Goal: Task Accomplishment & Management: Use online tool/utility

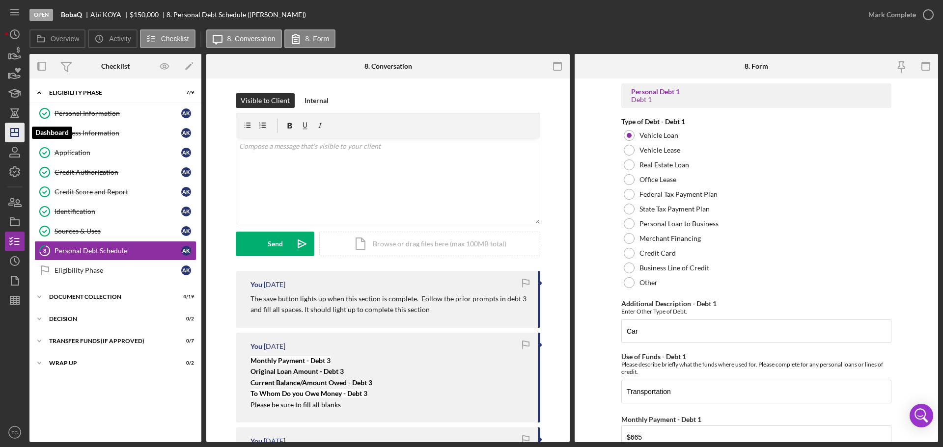
click at [8, 132] on icon "Icon/Dashboard" at bounding box center [14, 132] width 25 height 25
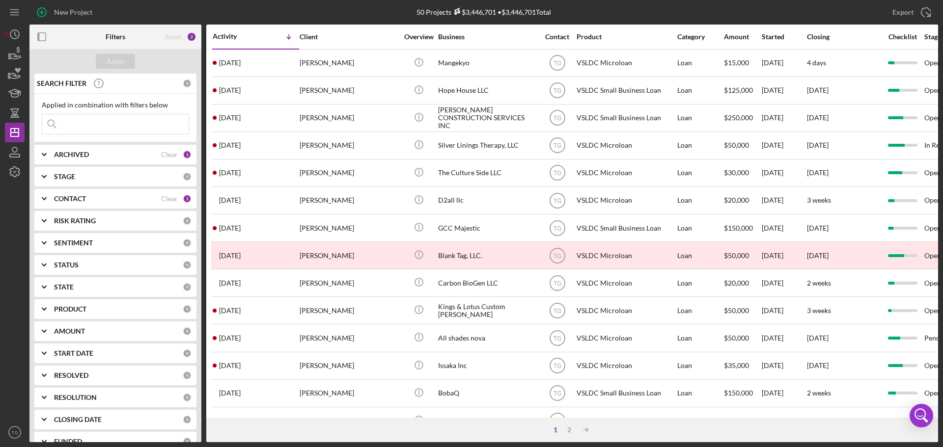
click at [119, 126] on input at bounding box center [115, 124] width 146 height 20
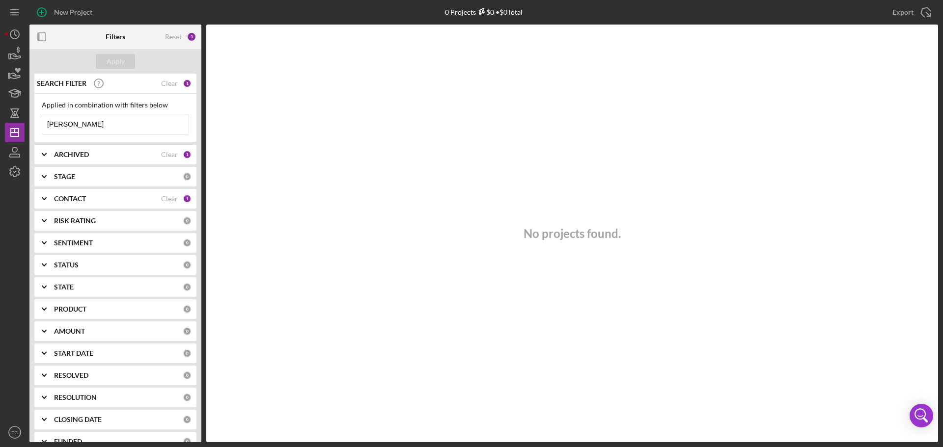
click at [150, 121] on input "[PERSON_NAME]" at bounding box center [115, 124] width 146 height 20
type input "[PERSON_NAME]"
click at [169, 156] on div "Clear" at bounding box center [169, 155] width 17 height 8
click at [45, 153] on icon "Icon/Expander" at bounding box center [44, 154] width 25 height 25
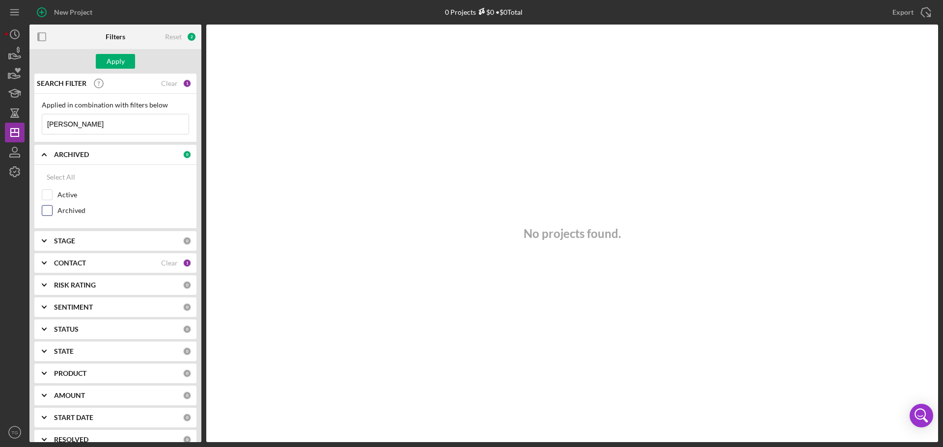
click at [49, 213] on input "Archived" at bounding box center [47, 211] width 10 height 10
checkbox input "true"
click at [124, 63] on div "Apply" at bounding box center [116, 61] width 18 height 15
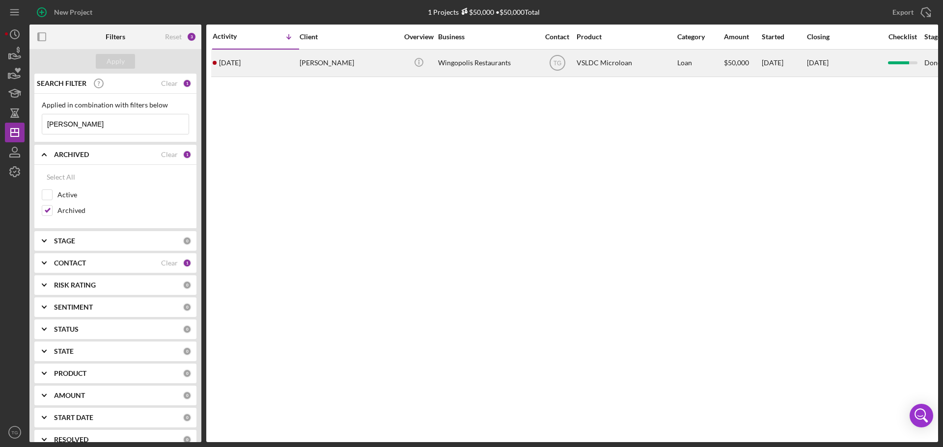
click at [334, 75] on div "[PERSON_NAME]" at bounding box center [349, 63] width 98 height 26
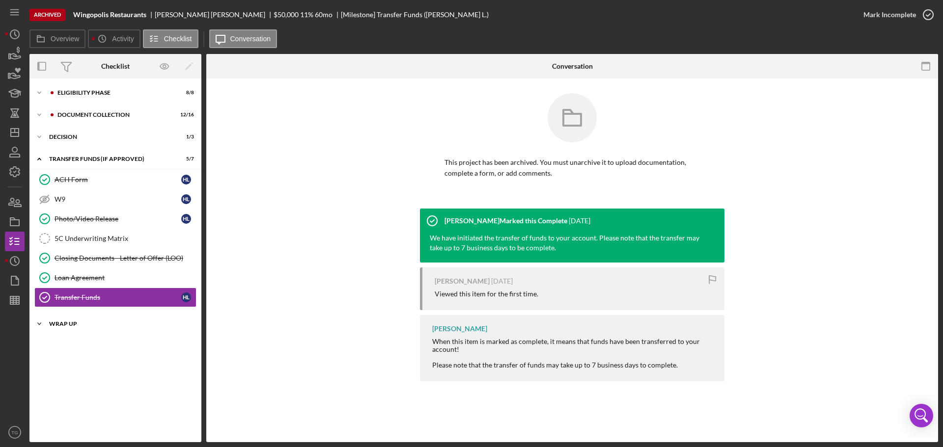
click at [55, 326] on div "Wrap Up" at bounding box center [119, 324] width 140 height 6
click at [112, 320] on div "Icon/Expander Wrap Up 0 / 2" at bounding box center [115, 324] width 172 height 20
click at [115, 325] on div "Wrap Up" at bounding box center [119, 324] width 140 height 6
click at [92, 361] on div "Wrap Up" at bounding box center [118, 364] width 127 height 8
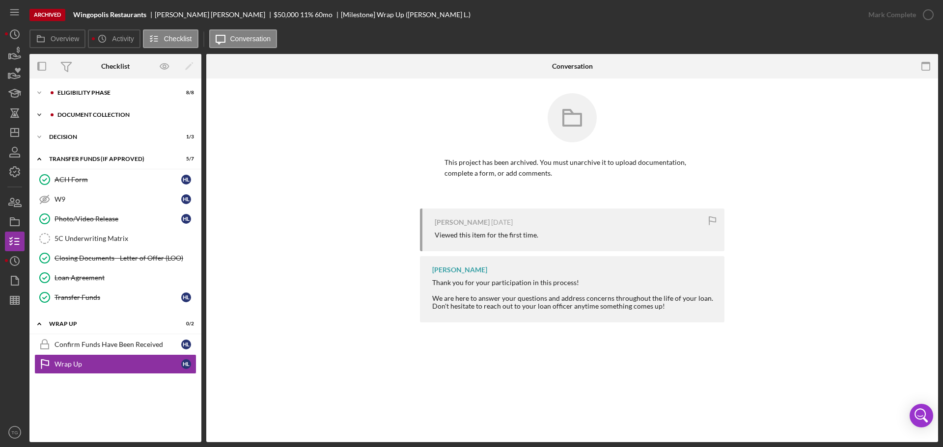
click at [120, 117] on div "Document Collection" at bounding box center [123, 115] width 132 height 6
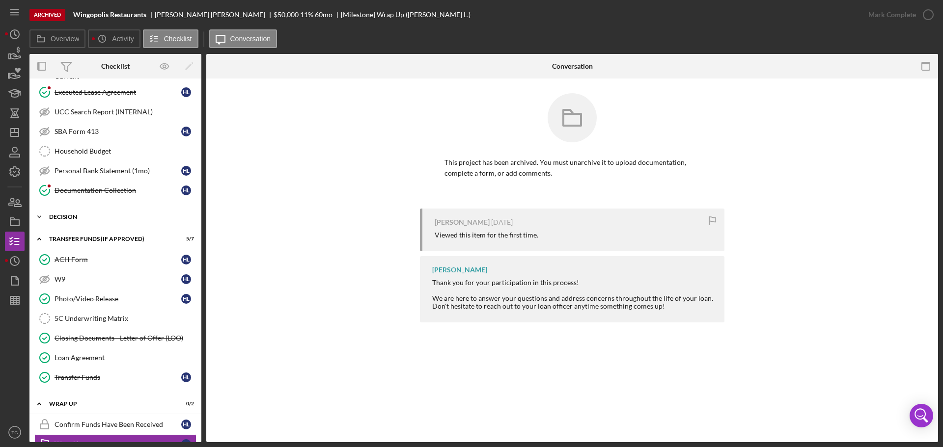
scroll to position [246, 0]
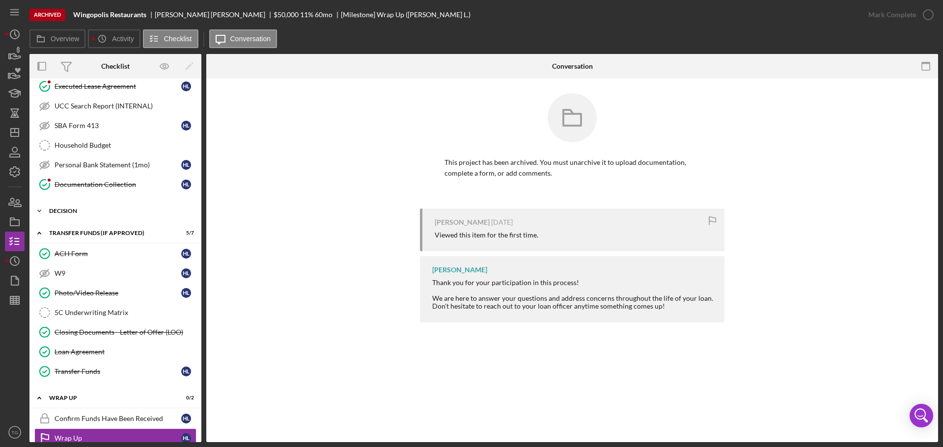
click at [62, 209] on div "Decision" at bounding box center [119, 211] width 140 height 6
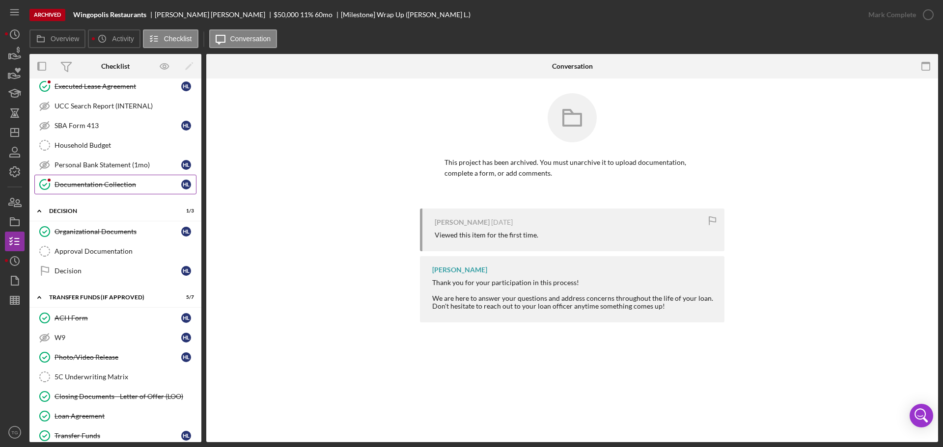
click at [68, 181] on div "Documentation Collection" at bounding box center [118, 185] width 127 height 8
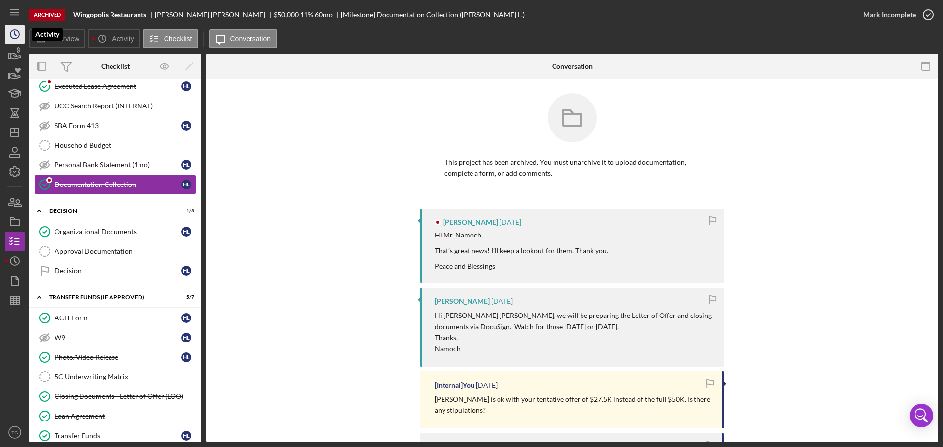
click at [10, 34] on circle "button" at bounding box center [14, 34] width 9 height 9
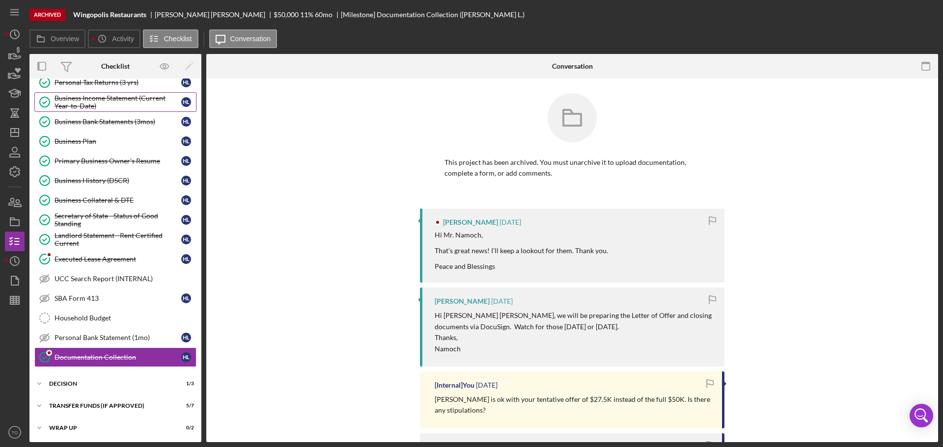
scroll to position [74, 0]
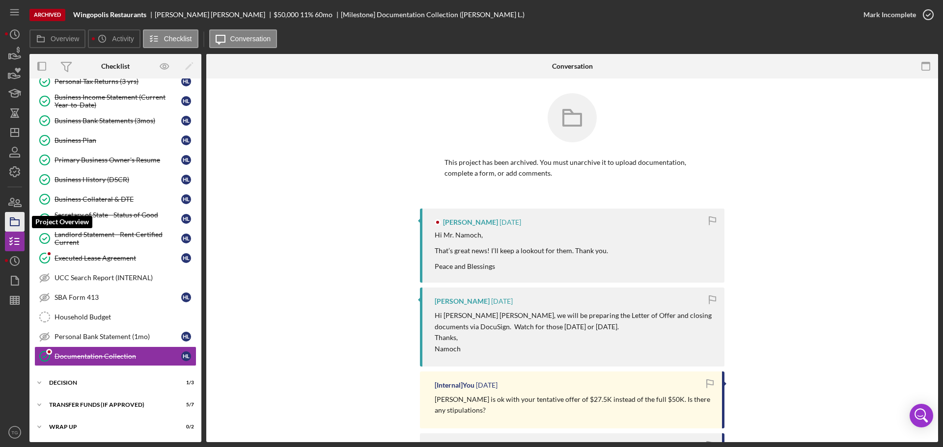
click at [19, 222] on rect "button" at bounding box center [14, 223] width 9 height 6
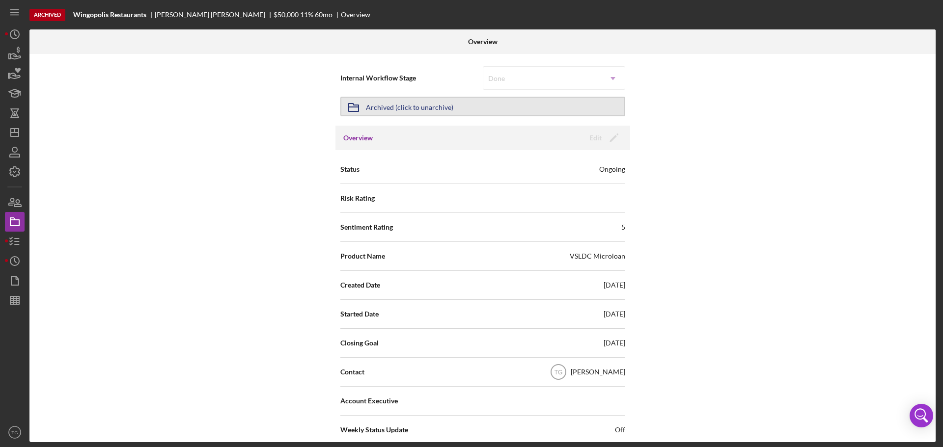
click at [405, 109] on div "Archived (click to unarchive)" at bounding box center [409, 107] width 87 height 18
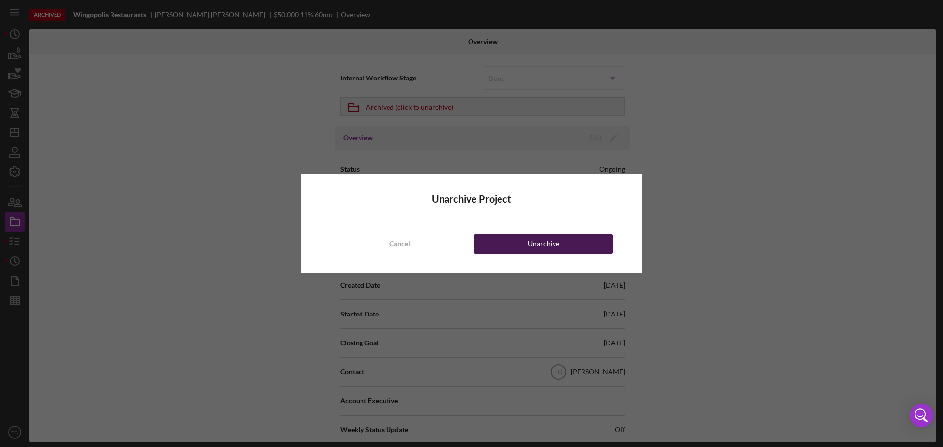
click at [552, 248] on div "Unarchive" at bounding box center [543, 244] width 31 height 20
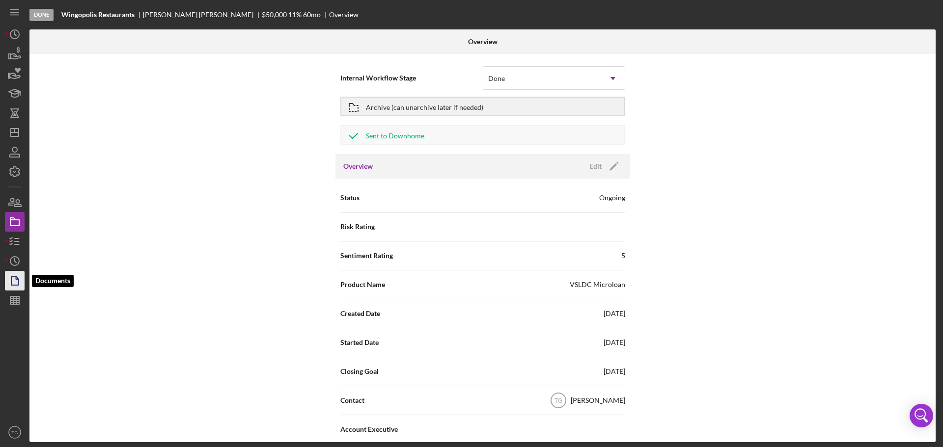
click at [16, 284] on icon "button" at bounding box center [14, 281] width 25 height 25
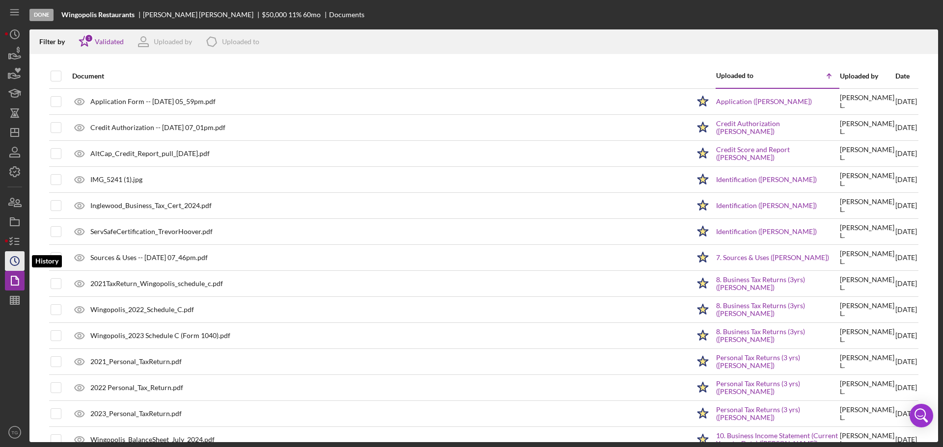
click at [15, 261] on polyline "button" at bounding box center [15, 261] width 1 height 4
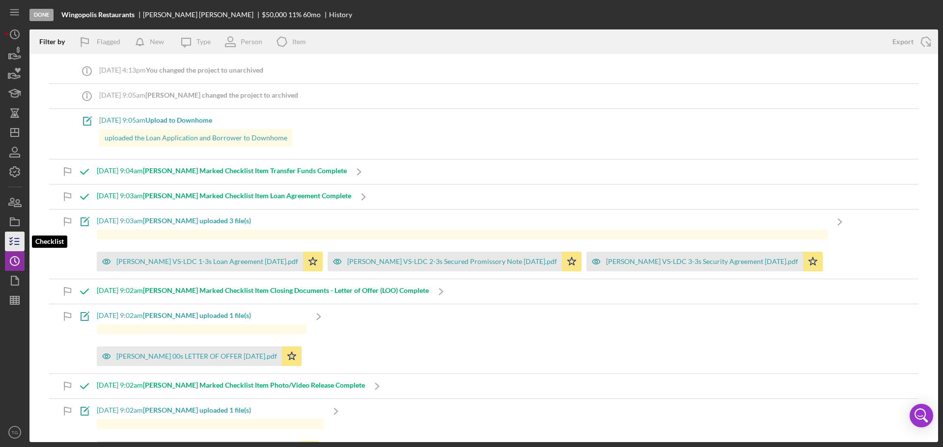
click at [16, 239] on line "button" at bounding box center [17, 239] width 4 height 0
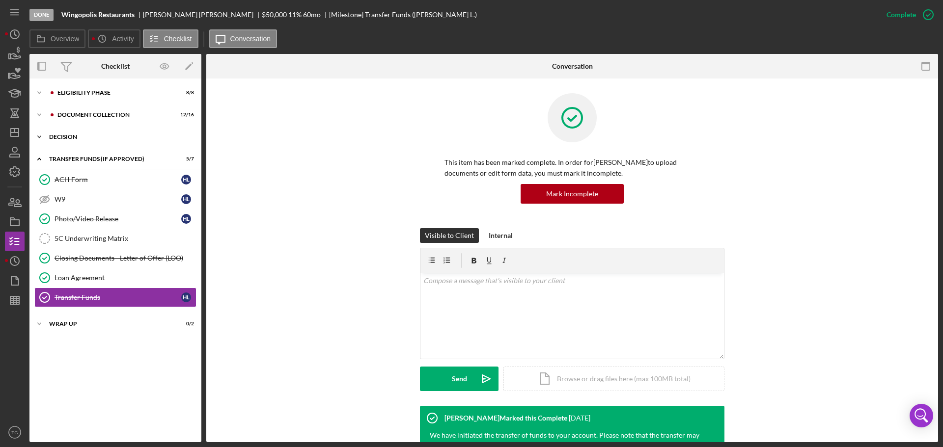
click at [57, 140] on div "Icon/Expander Decision 1 / 3" at bounding box center [115, 137] width 172 height 20
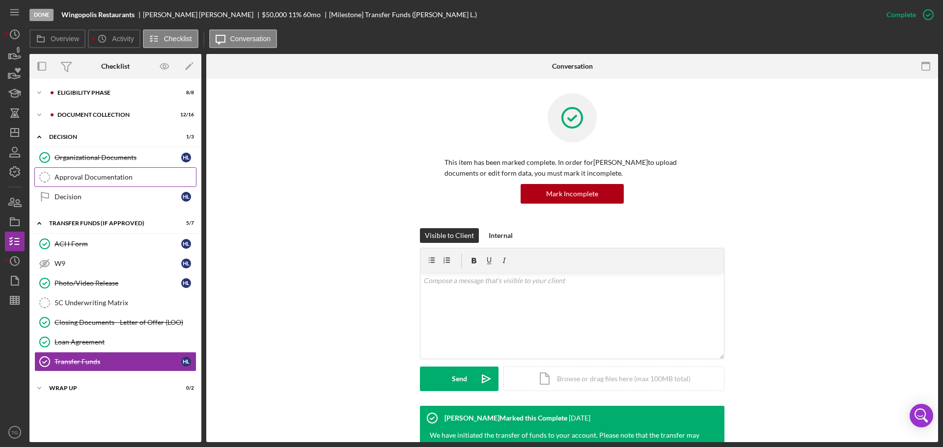
click at [122, 180] on div "Approval Documentation" at bounding box center [125, 177] width 141 height 8
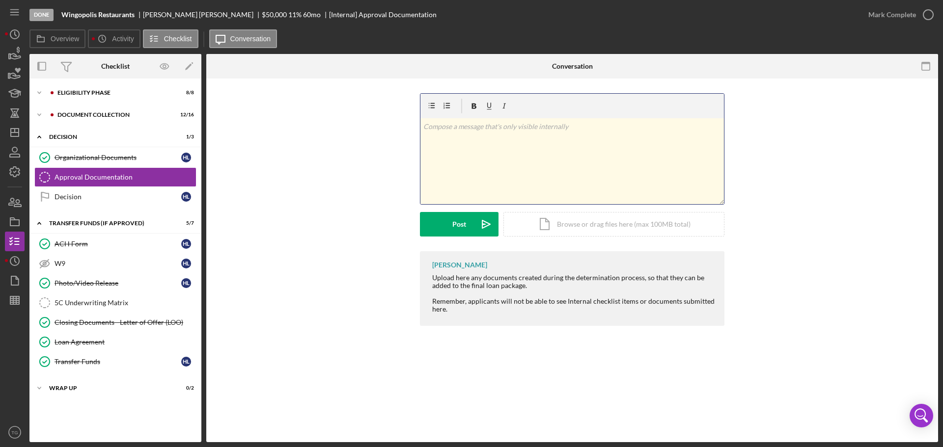
click at [442, 129] on p at bounding box center [572, 126] width 298 height 11
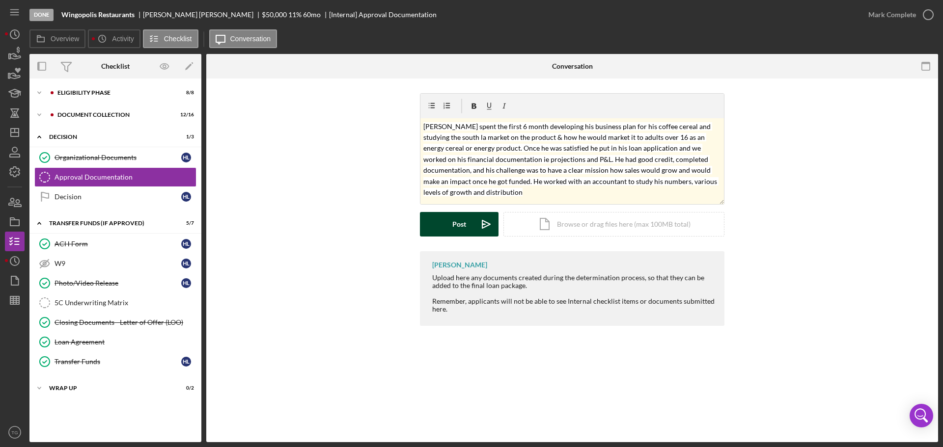
click at [469, 227] on button "Post Icon/icon-invite-send" at bounding box center [459, 224] width 79 height 25
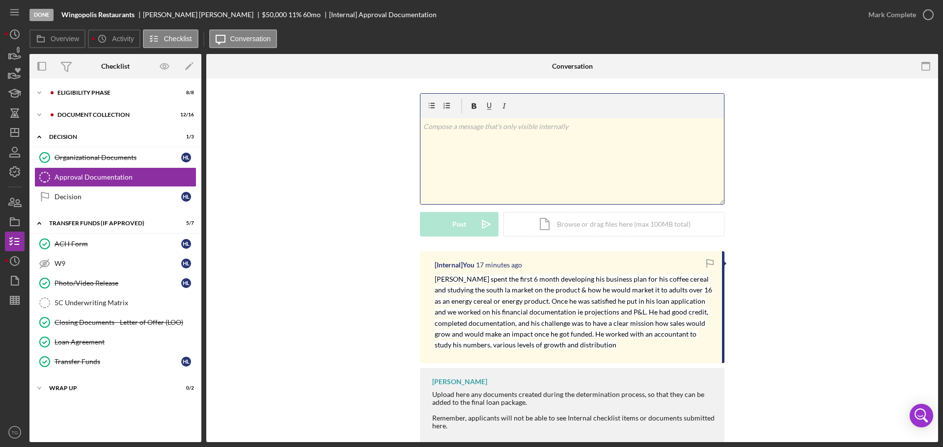
click at [436, 130] on p at bounding box center [572, 126] width 298 height 11
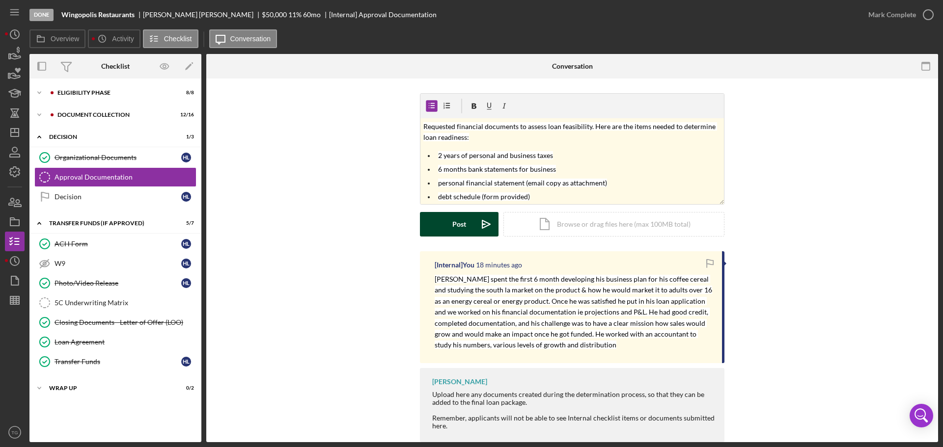
click at [461, 221] on div "Post" at bounding box center [459, 224] width 14 height 25
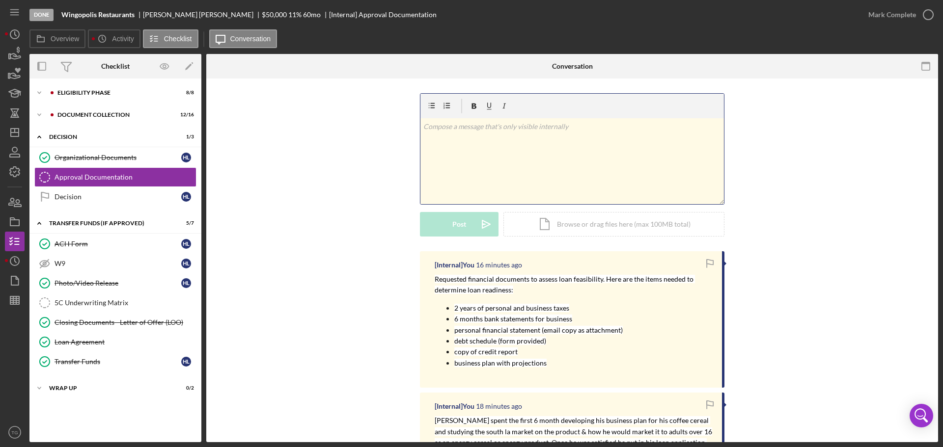
click at [446, 130] on p at bounding box center [572, 126] width 298 height 11
click at [480, 129] on p at bounding box center [572, 126] width 298 height 11
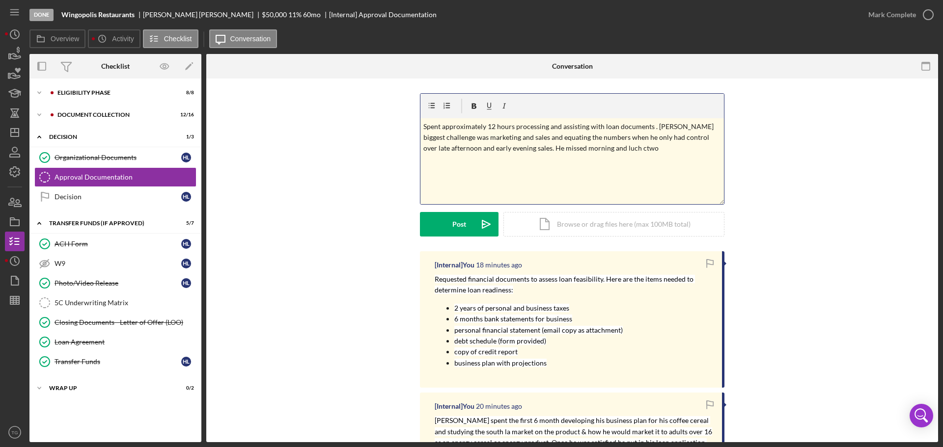
click at [576, 138] on p "Spent approximately 12 hours processing and assisting with loan documents . [PE…" at bounding box center [572, 137] width 298 height 33
click at [633, 138] on p "Spent approximately 12 hours processing and assisting with loan documents . [PE…" at bounding box center [572, 137] width 298 height 33
click at [636, 138] on p "Spent approximately 12 hours processing and assisting with loan documents . [PE…" at bounding box center [572, 137] width 298 height 33
click at [652, 138] on p "Spent approximately 12 hours processing and assisting with loan documents . [PE…" at bounding box center [572, 137] width 298 height 33
click at [601, 162] on p "Spent approximately 12 hours processing and assisting with loan documents . [PE…" at bounding box center [572, 143] width 298 height 44
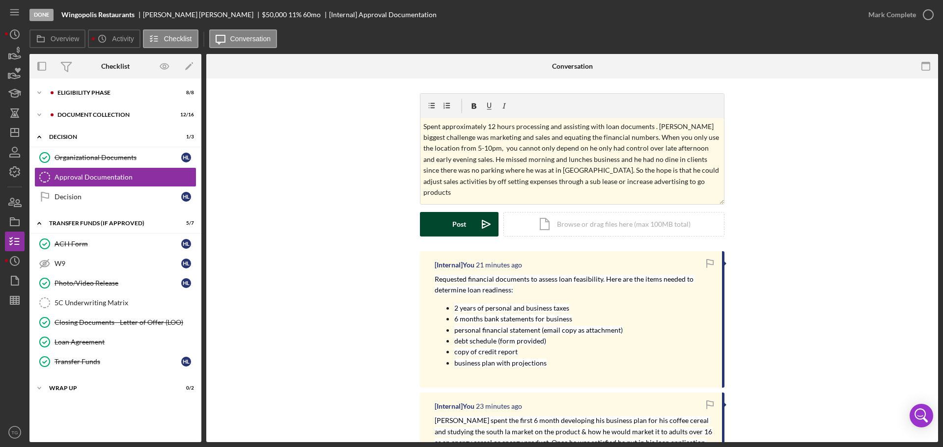
click at [447, 234] on button "Post Icon/icon-invite-send" at bounding box center [459, 224] width 79 height 25
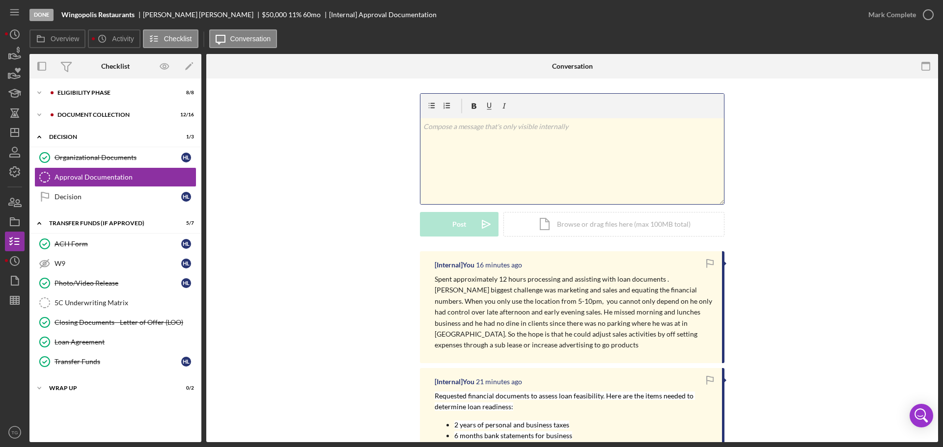
click at [439, 126] on p at bounding box center [572, 126] width 298 height 11
